Goal: Transaction & Acquisition: Purchase product/service

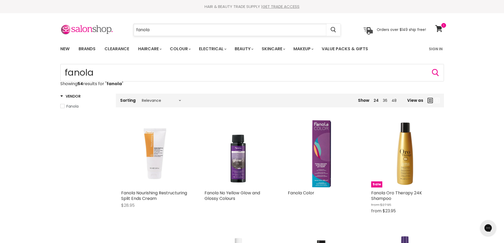
click at [182, 29] on input "fanola" at bounding box center [230, 30] width 193 height 12
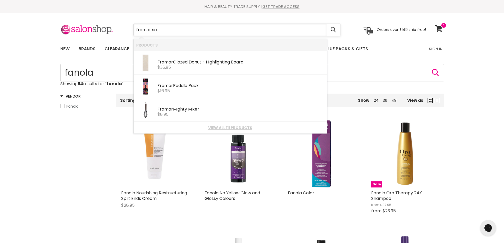
type input "framar sca"
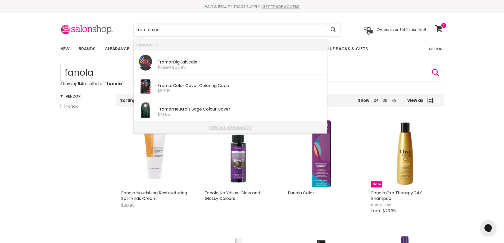
click at [227, 127] on link "View all 4 products" at bounding box center [230, 128] width 188 height 4
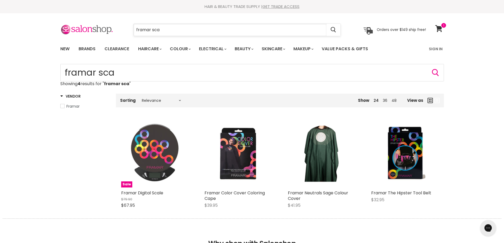
click at [176, 33] on input "framar sca" at bounding box center [230, 30] width 193 height 12
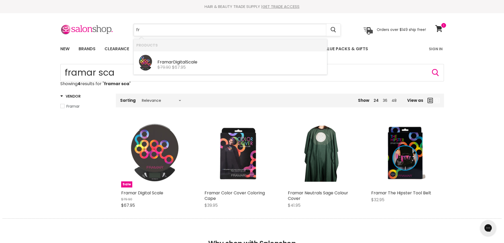
type input "f"
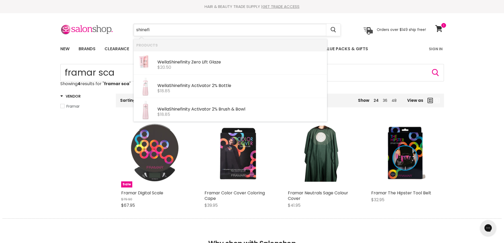
type input "shinefin"
click at [187, 60] on div "Wella Shinefin ity Zero Lift Glaze" at bounding box center [240, 63] width 167 height 6
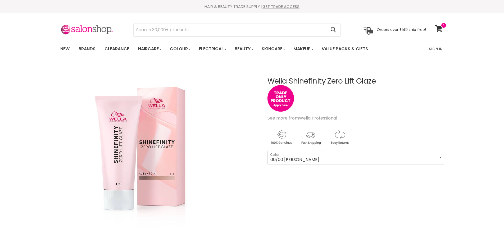
click at [438, 157] on select "00/00 [PERSON_NAME] 00/66 Violet Booster 00/89 Blue Booster 04/07 Bitter Chocol…" at bounding box center [355, 157] width 176 height 13
click at [438, 157] on select "00/00 Crystal Glaze 00/66 Violet Booster 00/89 Blue Booster 04/07 Bitter Chocol…" at bounding box center [355, 157] width 176 height 13
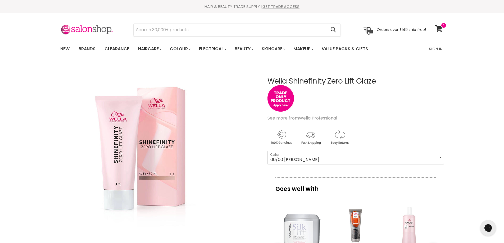
click at [23, 54] on div "New Brands Clearance Haircare" at bounding box center [252, 48] width 504 height 15
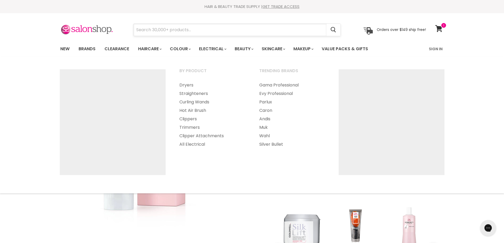
click at [213, 35] on input "Search" at bounding box center [230, 30] width 193 height 12
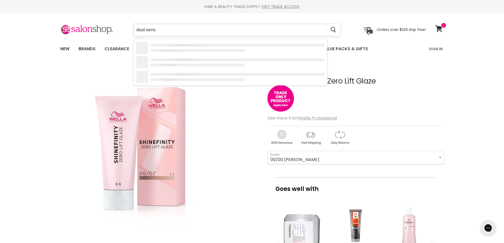
type input "dual sense"
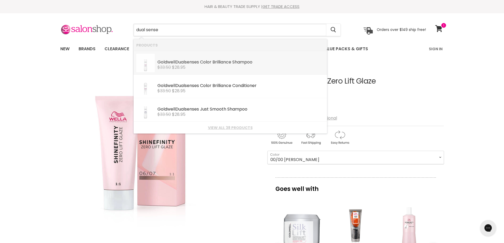
click at [205, 67] on div "$33.50 $28.95" at bounding box center [240, 67] width 167 height 5
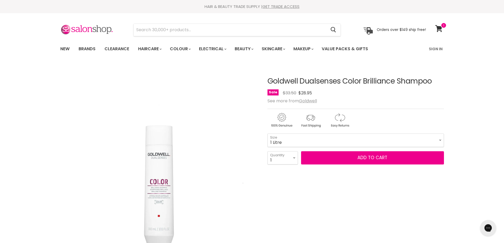
click at [267, 134] on select "300ml 1 Litre" at bounding box center [355, 140] width 176 height 13
select select "1 Litre"
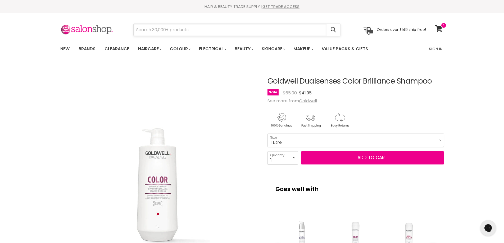
click at [186, 32] on input "Search" at bounding box center [230, 30] width 193 height 12
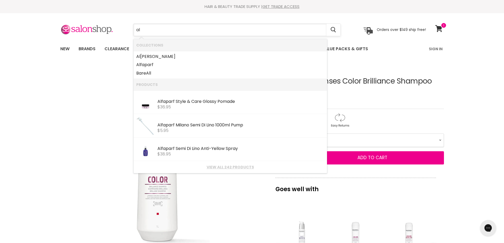
type input "alf"
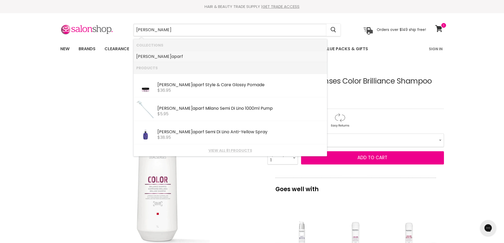
click at [144, 57] on link "Alf aparf" at bounding box center [230, 56] width 188 height 8
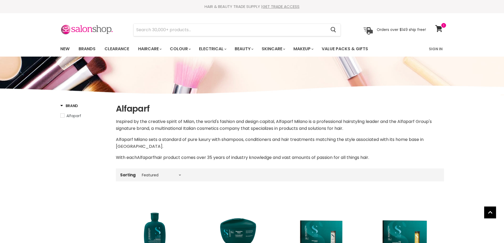
select select "manual"
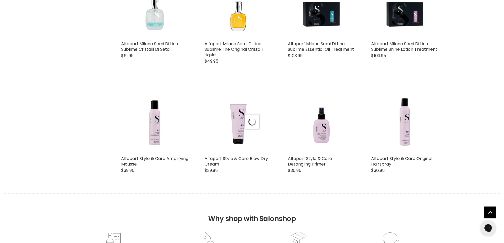
scroll to position [1375, 0]
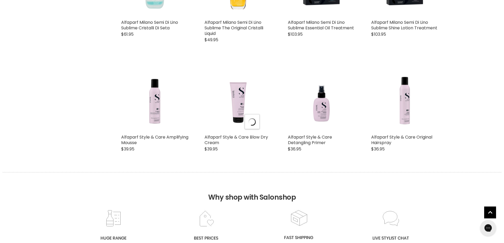
select select "manual"
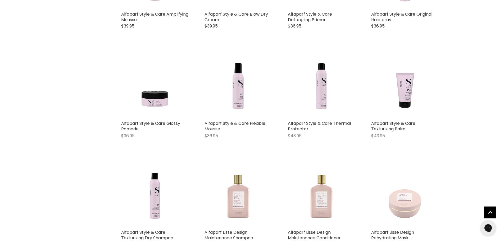
scroll to position [1507, 0]
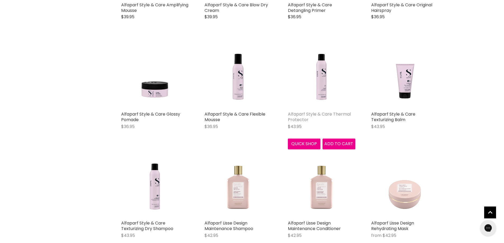
click at [333, 111] on link "Alfaparf Style & Care Thermal Protector" at bounding box center [319, 117] width 63 height 12
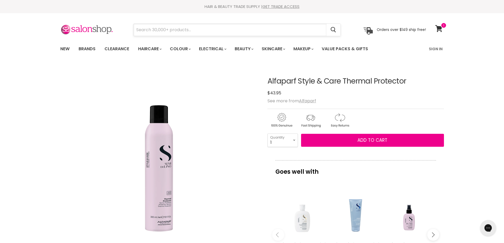
click at [202, 32] on input "Search" at bounding box center [230, 30] width 193 height 12
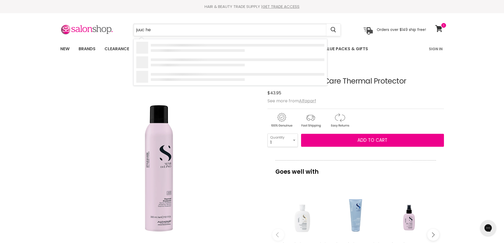
type input "juuc hea"
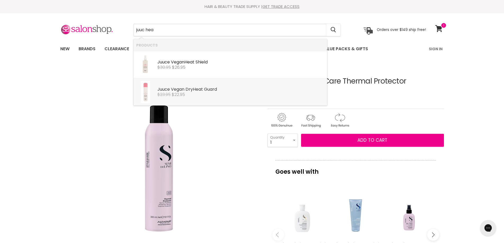
click at [209, 87] on div "Juuc e Vegan Dry Hea t Guard" at bounding box center [240, 90] width 167 height 6
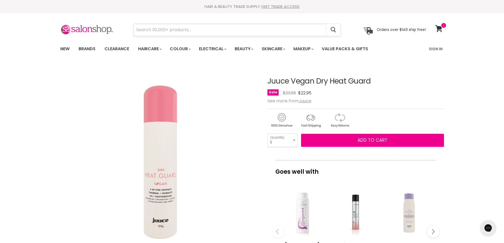
click at [160, 29] on input "Search" at bounding box center [230, 30] width 193 height 12
